Goal: Task Accomplishment & Management: Use online tool/utility

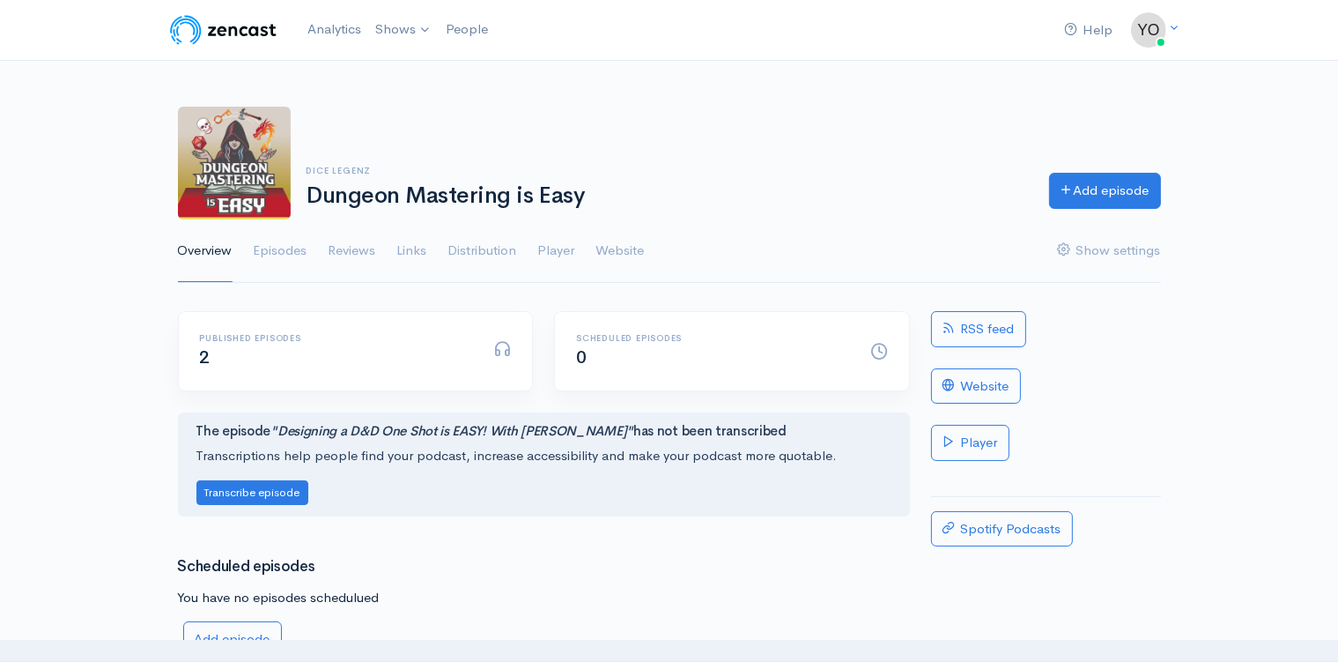
scroll to position [93, 0]
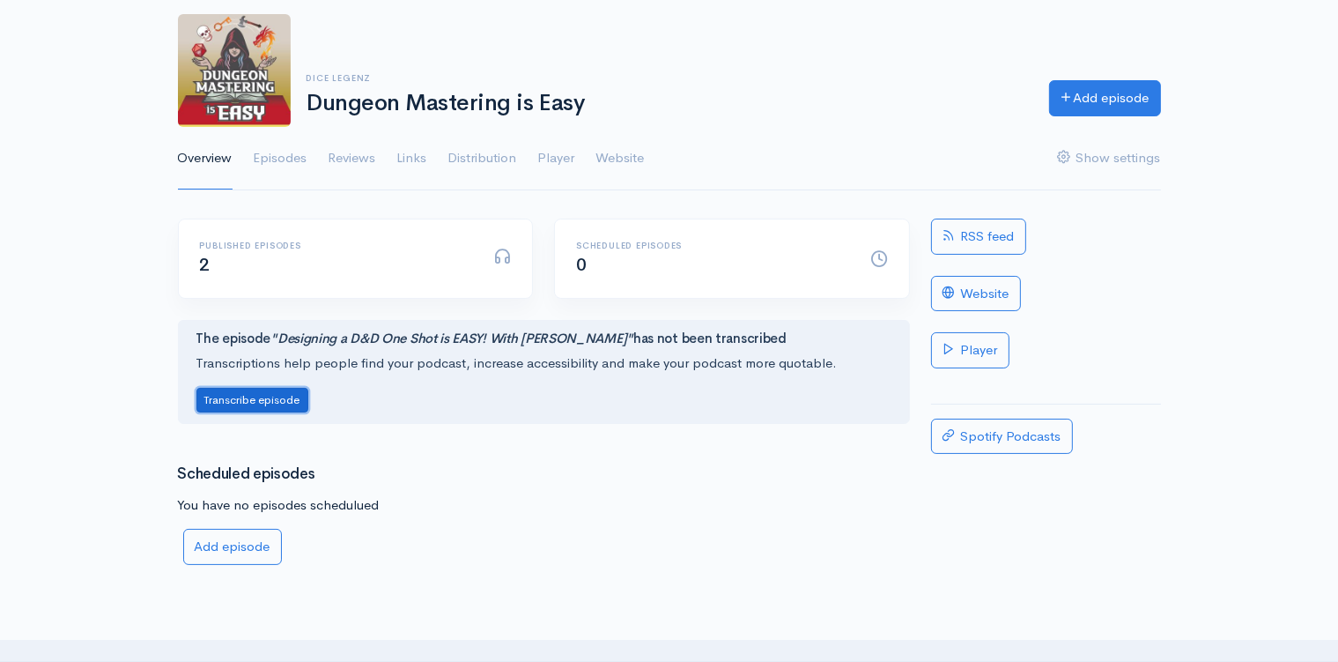
click at [260, 399] on button "Transcribe episode" at bounding box center [252, 401] width 112 height 26
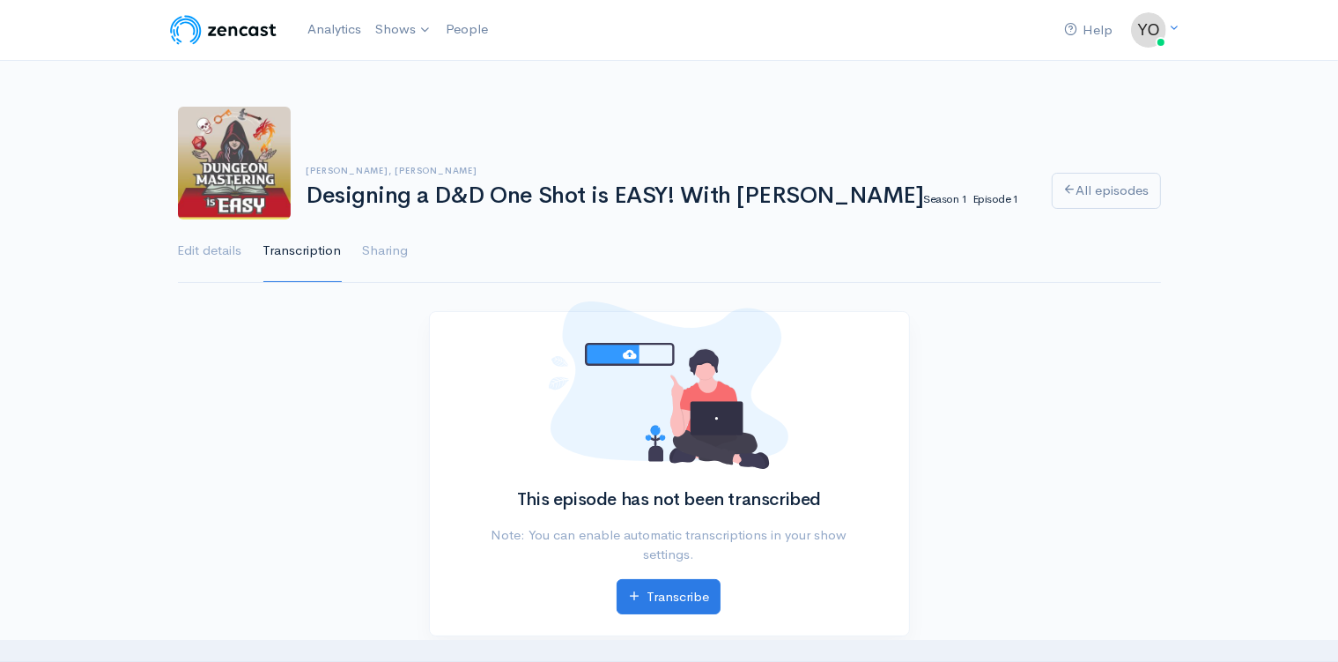
scroll to position [186, 0]
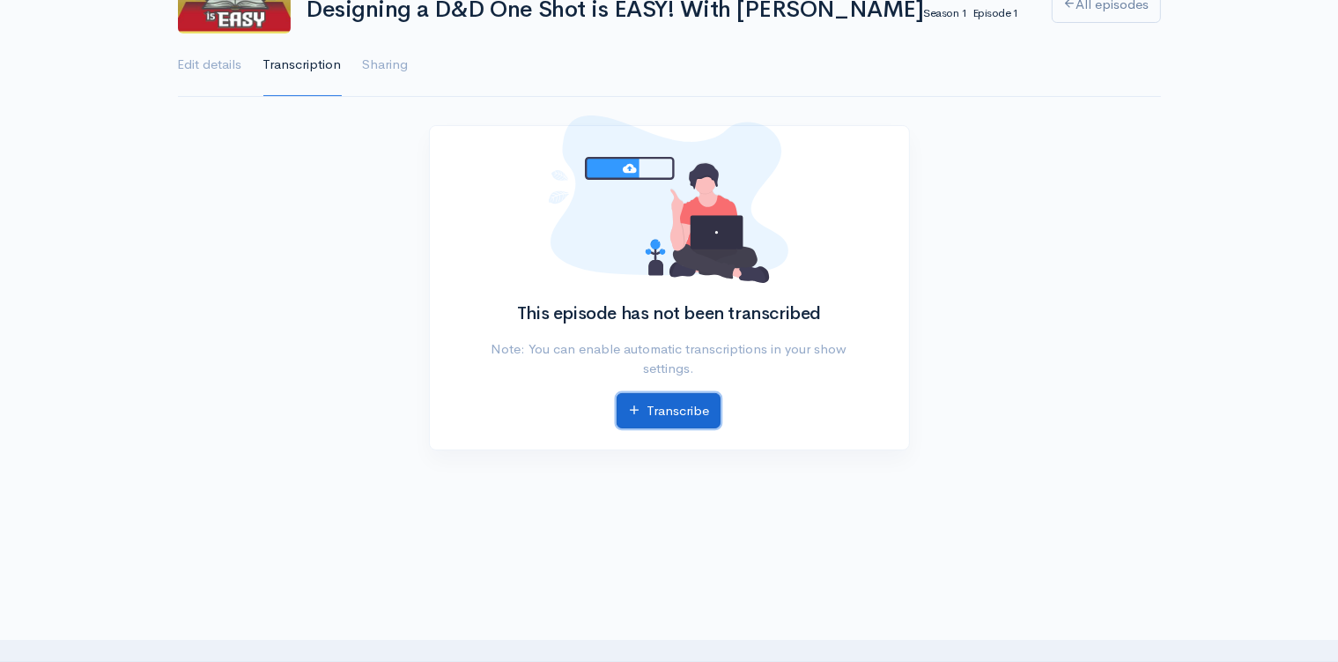
click at [670, 410] on link "Transcribe" at bounding box center [669, 411] width 104 height 36
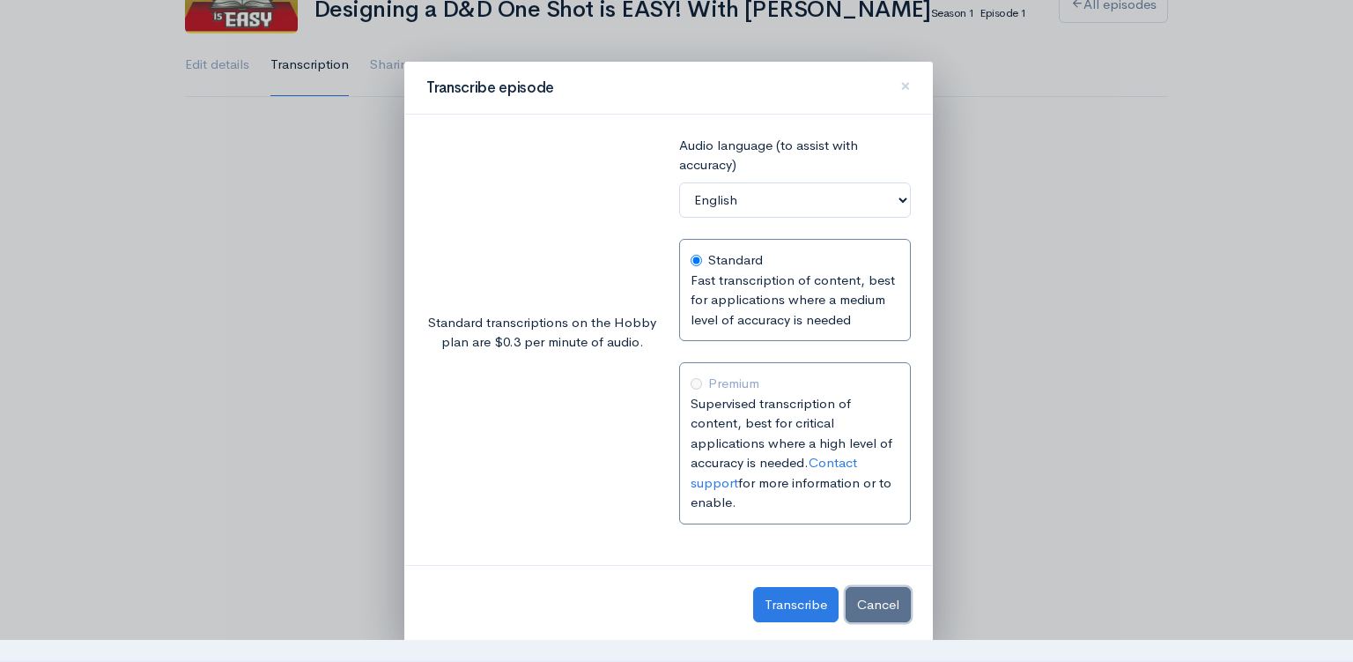
click at [872, 599] on button "Cancel" at bounding box center [878, 605] width 65 height 36
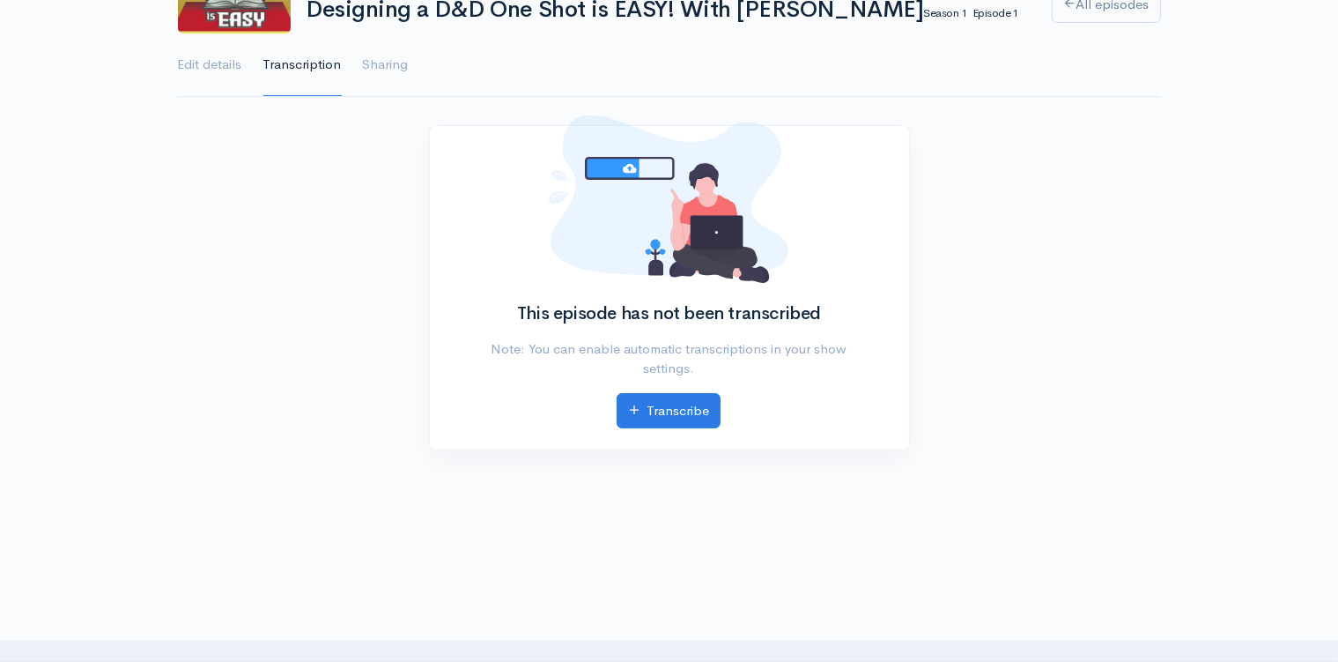
scroll to position [0, 0]
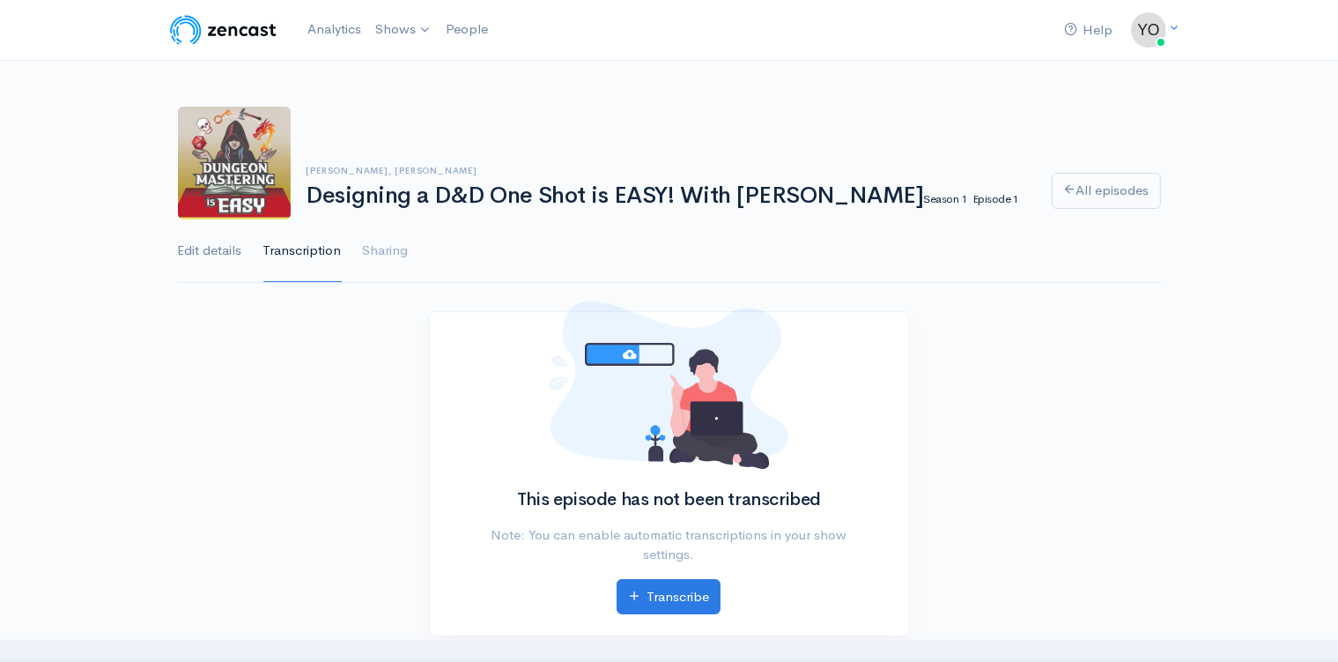
click at [224, 253] on link "Edit details" at bounding box center [210, 250] width 64 height 63
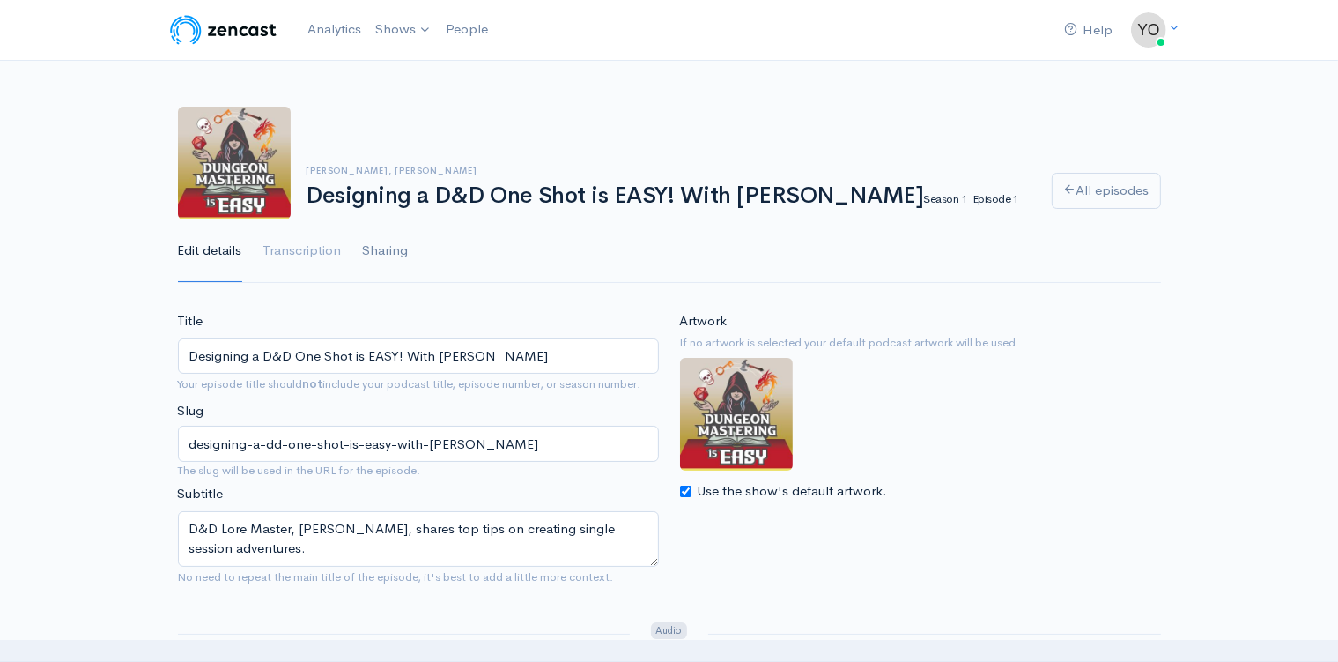
click at [384, 251] on link "Sharing" at bounding box center [386, 250] width 46 height 63
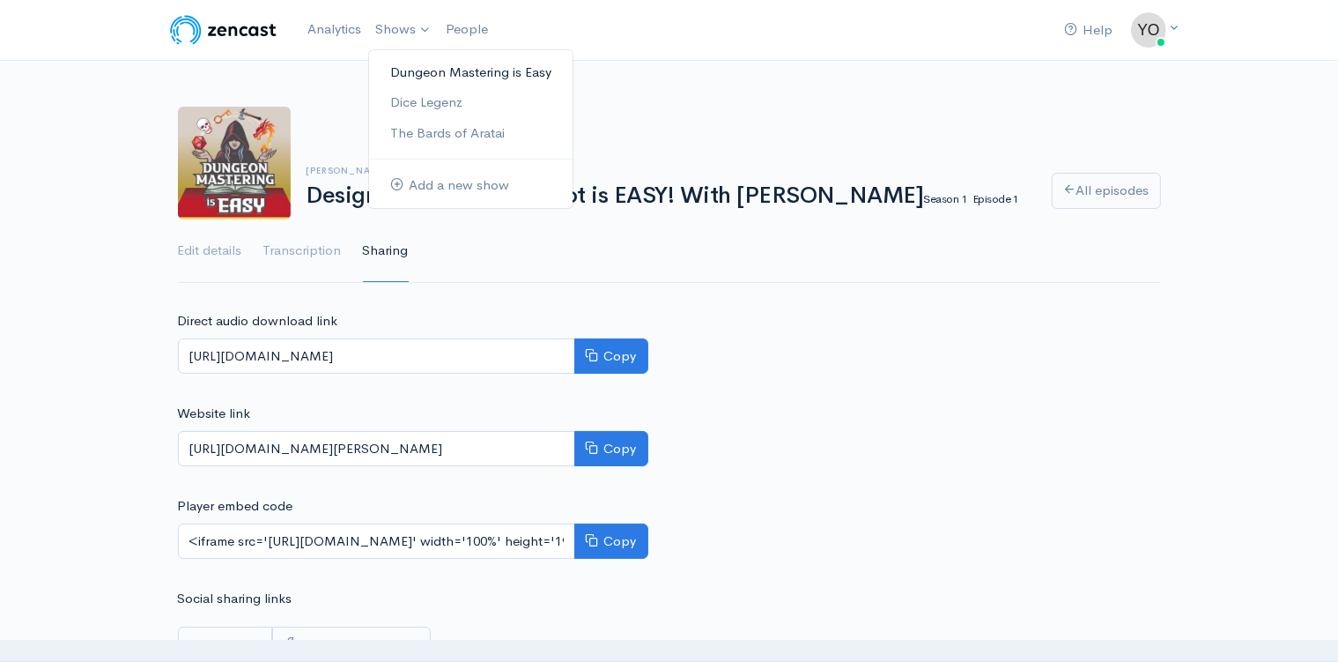
click at [411, 70] on link "Dungeon Mastering is Easy" at bounding box center [471, 72] width 204 height 31
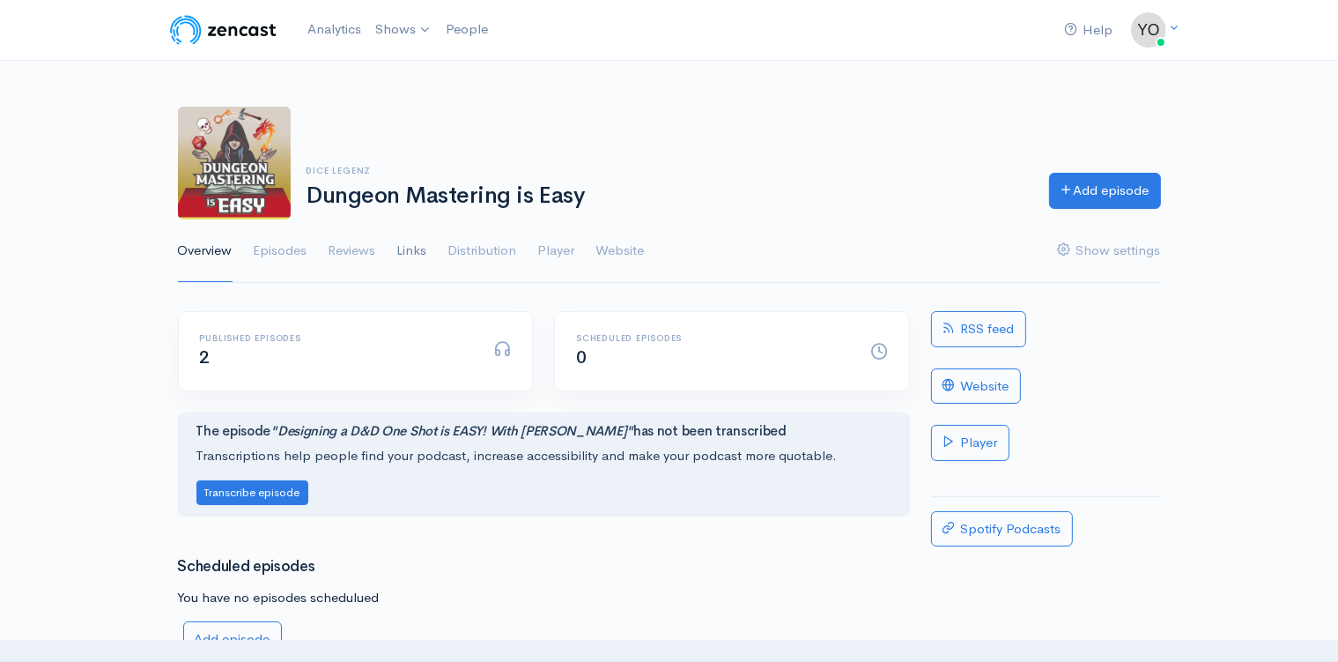
click at [417, 254] on link "Links" at bounding box center [412, 250] width 30 height 63
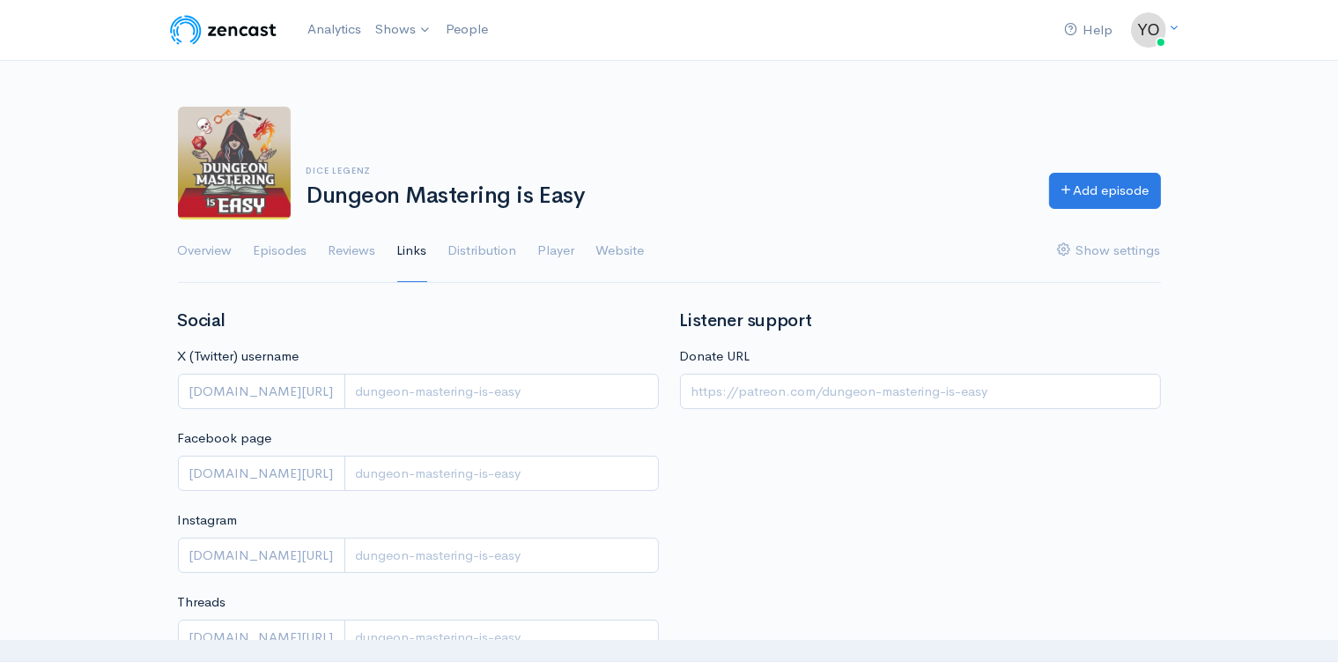
scroll to position [93, 0]
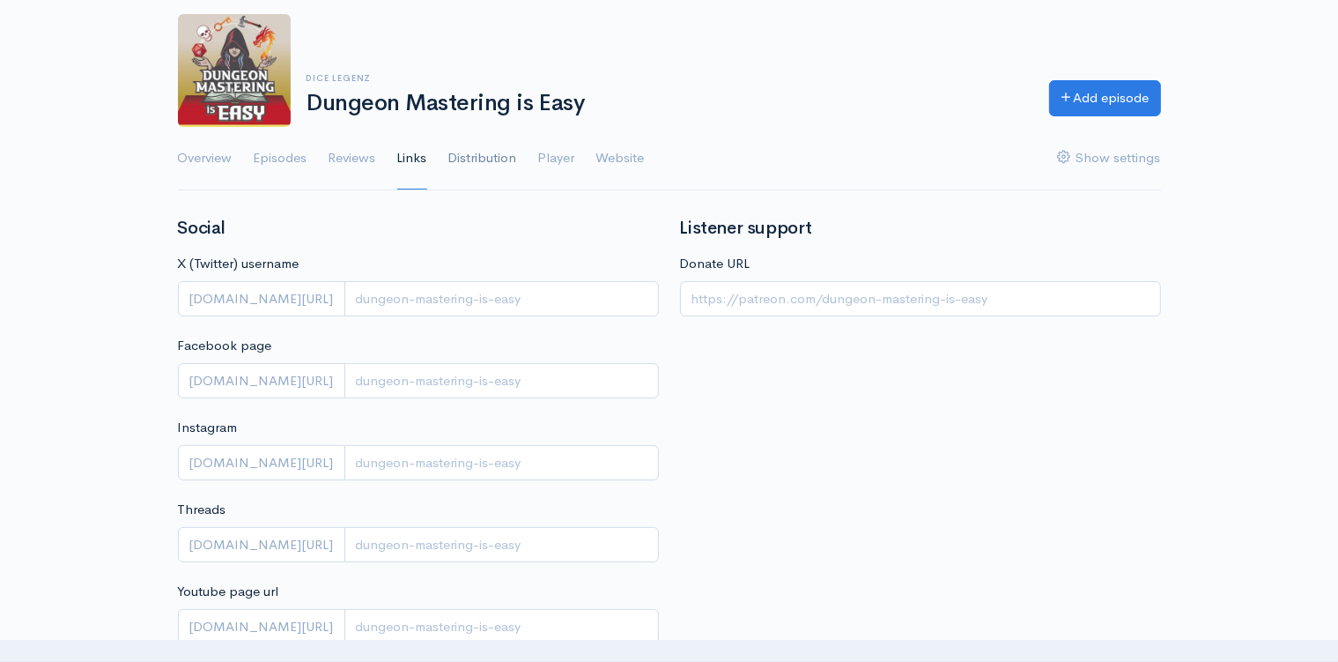
click at [482, 159] on link "Distribution" at bounding box center [482, 158] width 69 height 63
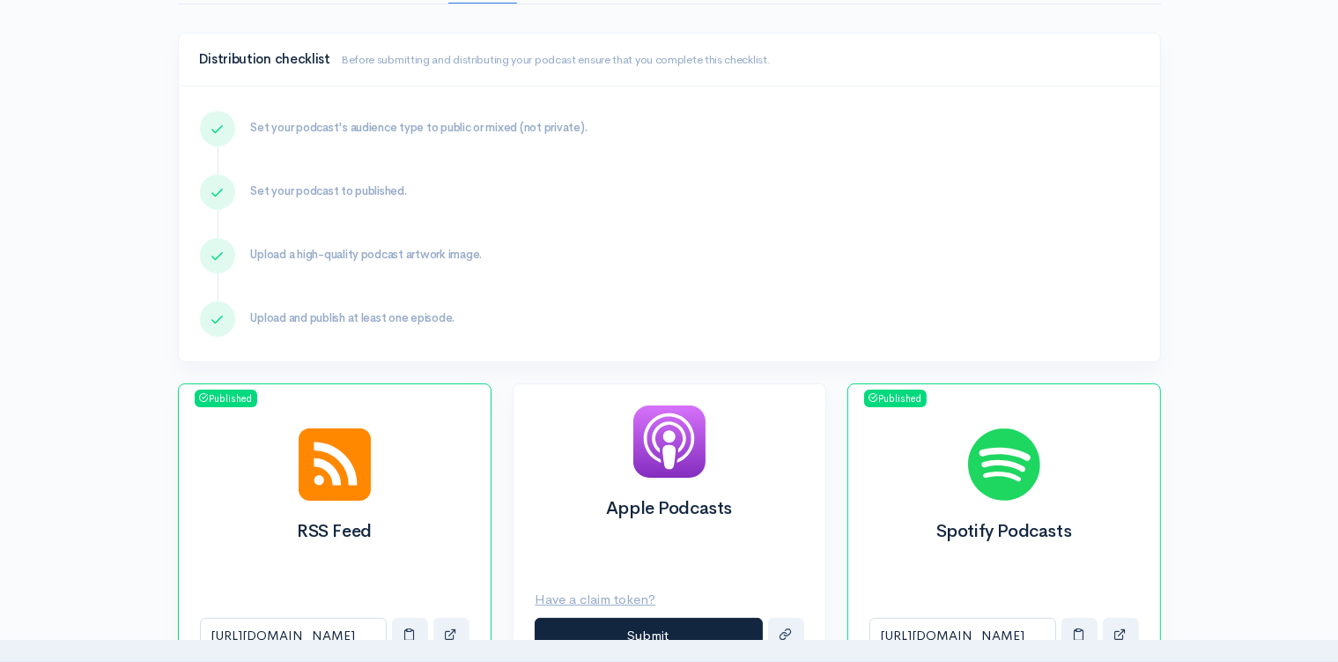
scroll to position [372, 0]
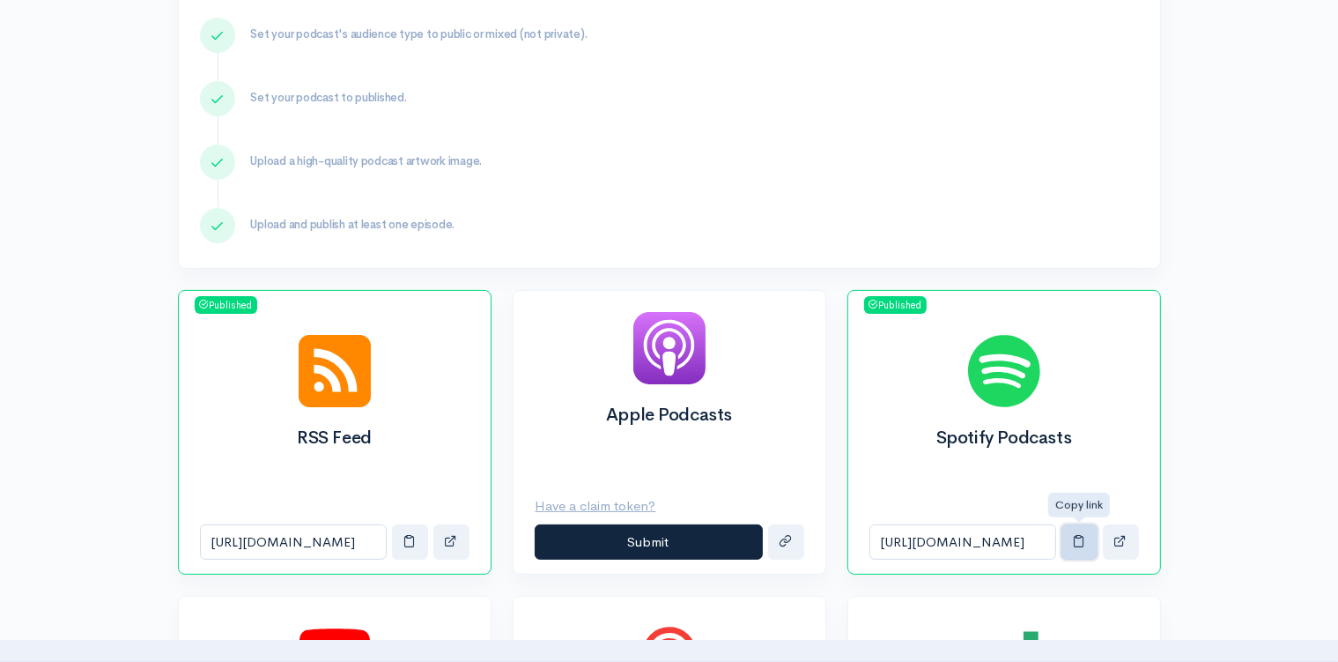
click at [1080, 538] on span "button" at bounding box center [1079, 540] width 13 height 13
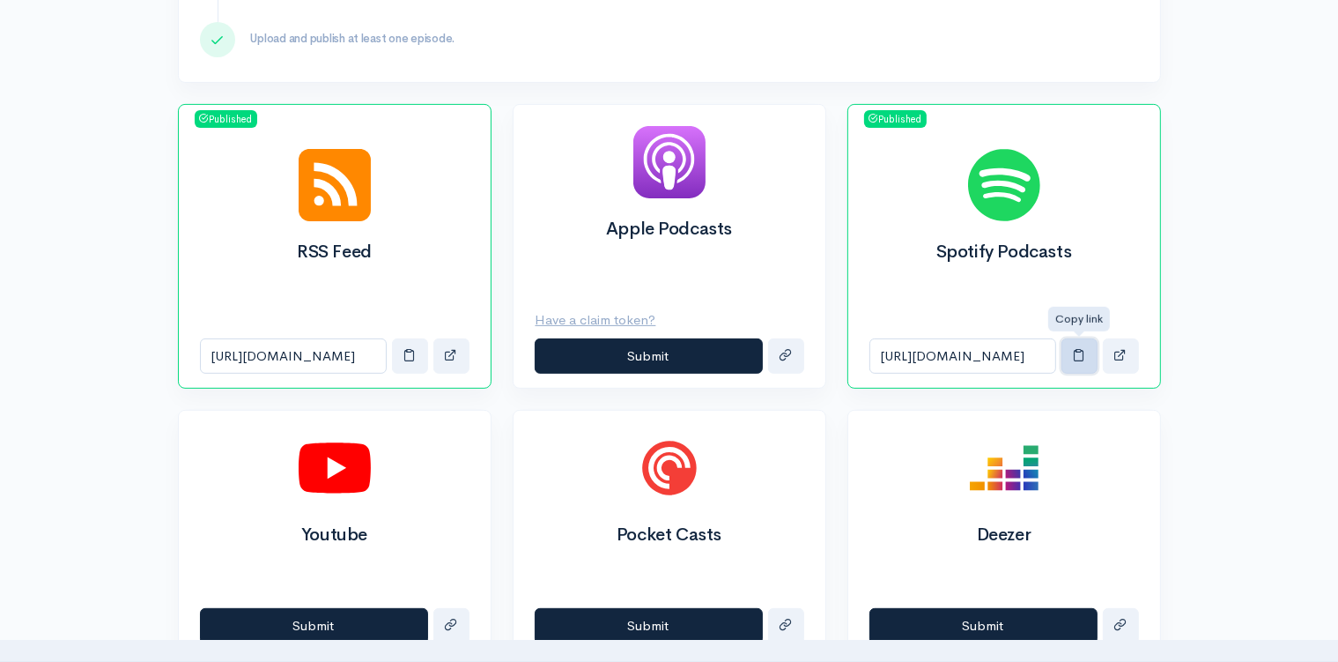
scroll to position [651, 0]
